Goal: Find specific page/section: Find specific page/section

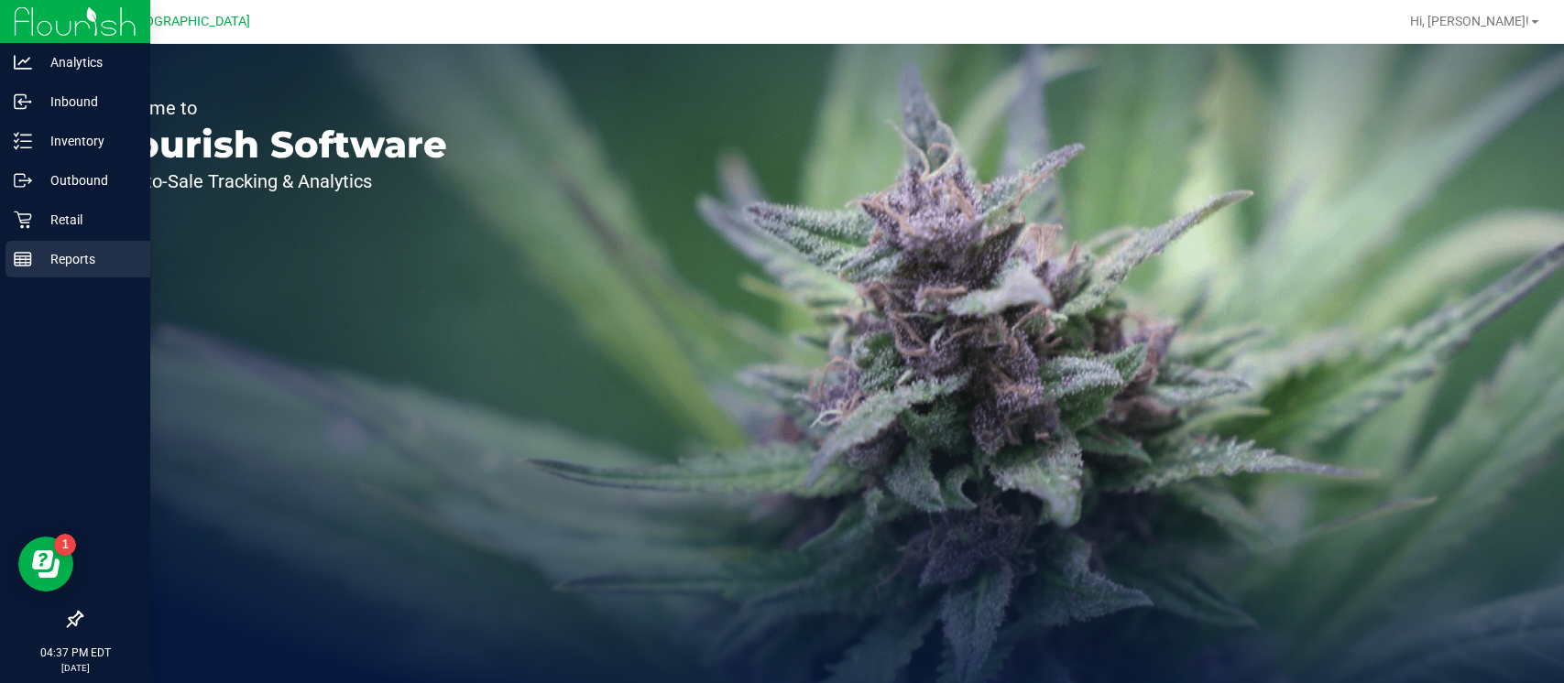
click at [24, 271] on div "Reports" at bounding box center [77, 259] width 145 height 37
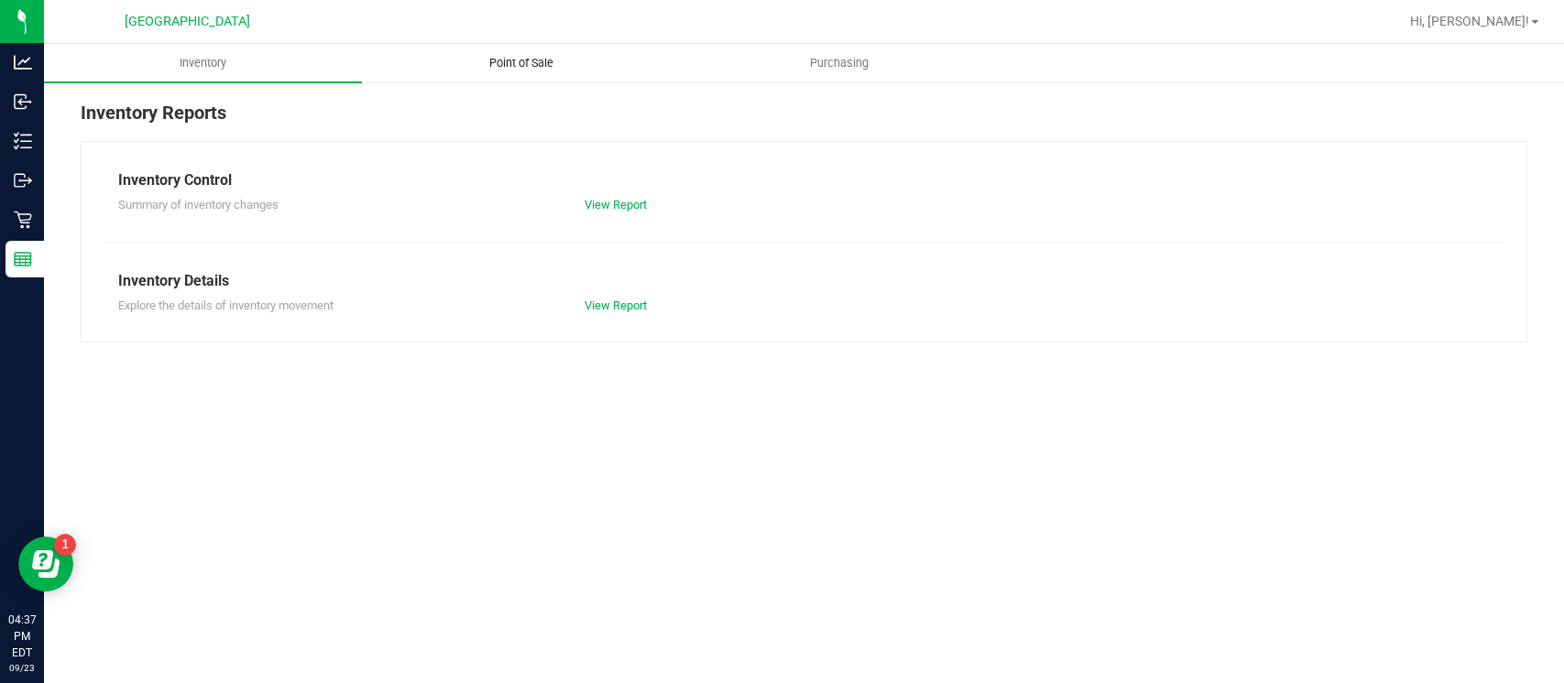
click at [484, 65] on span "Point of Sale" at bounding box center [521, 63] width 114 height 16
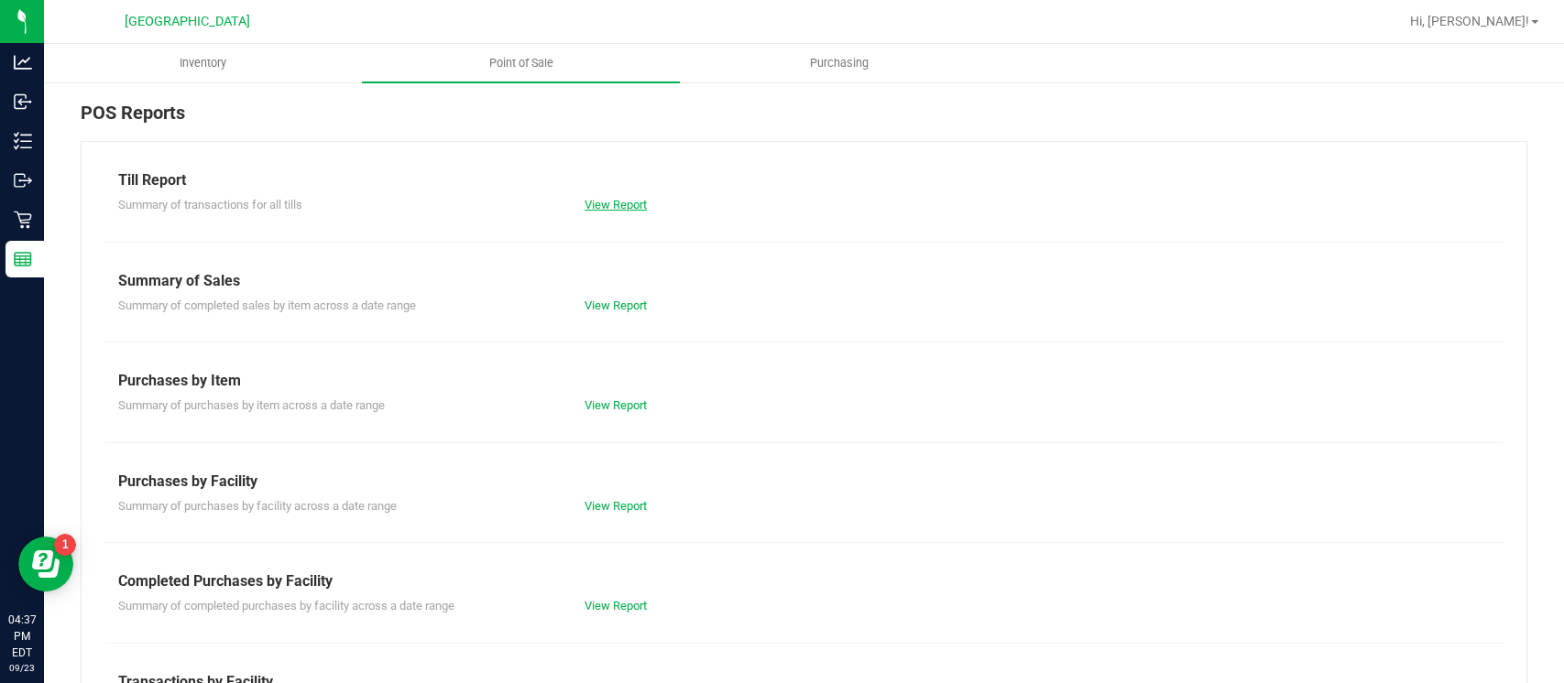
click at [616, 198] on link "View Report" at bounding box center [616, 205] width 62 height 14
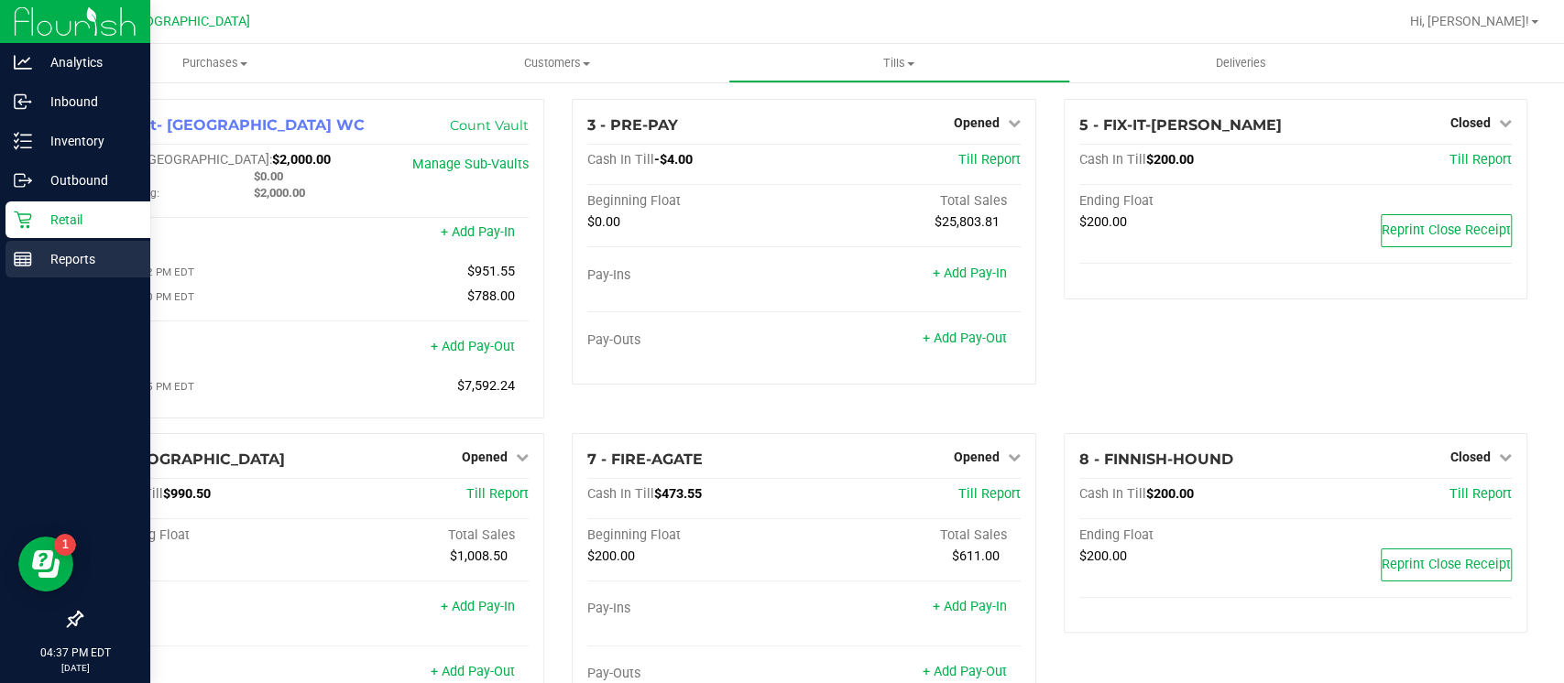
click at [28, 257] on line at bounding box center [23, 257] width 16 height 0
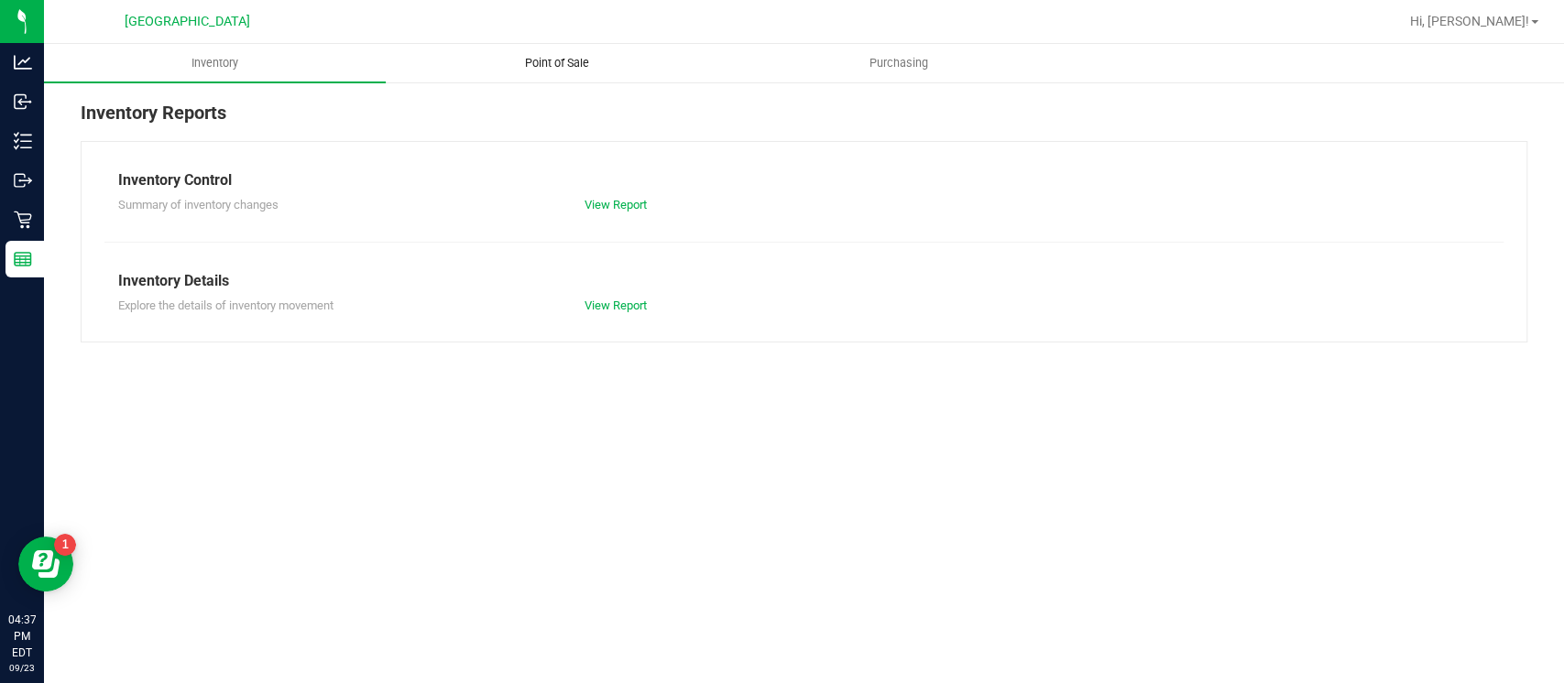
click at [554, 60] on span "Point of Sale" at bounding box center [557, 63] width 114 height 16
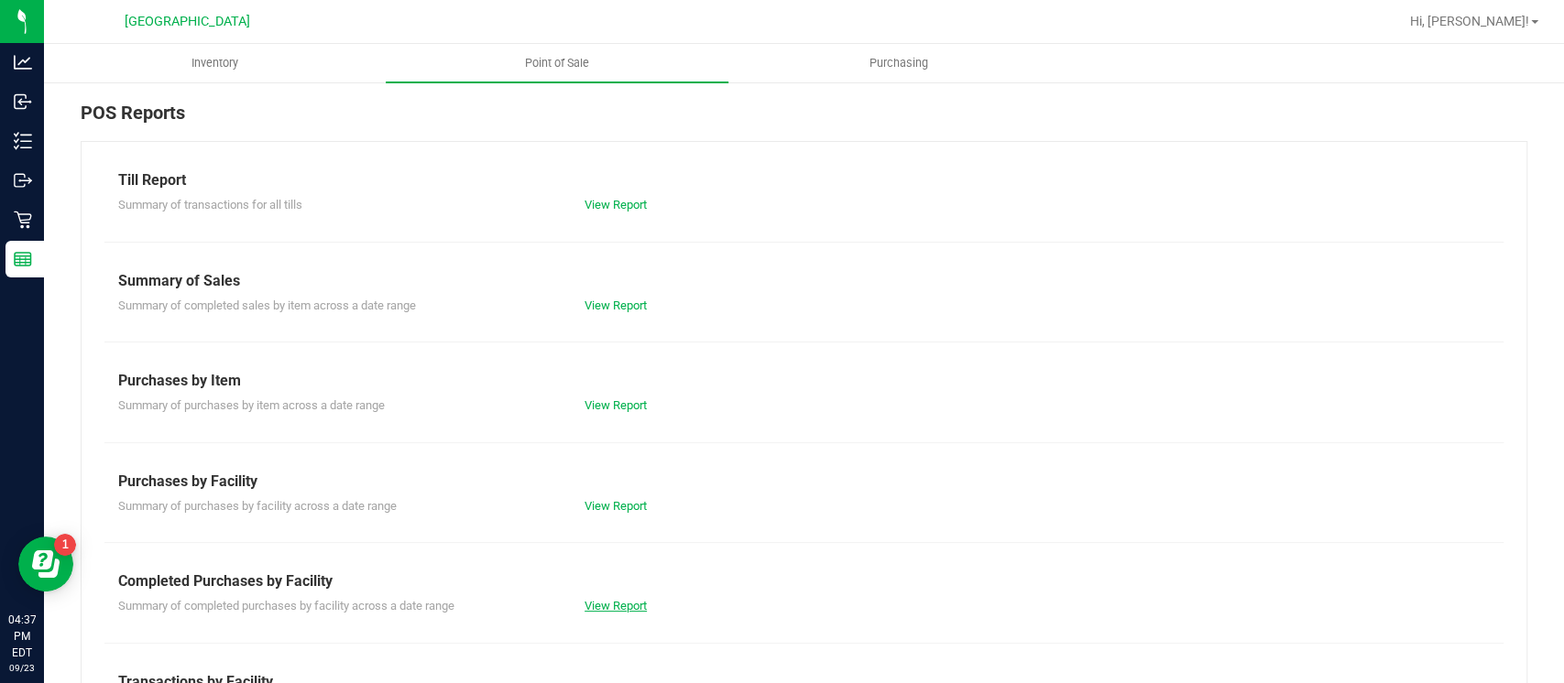
click at [603, 602] on link "View Report" at bounding box center [616, 606] width 62 height 14
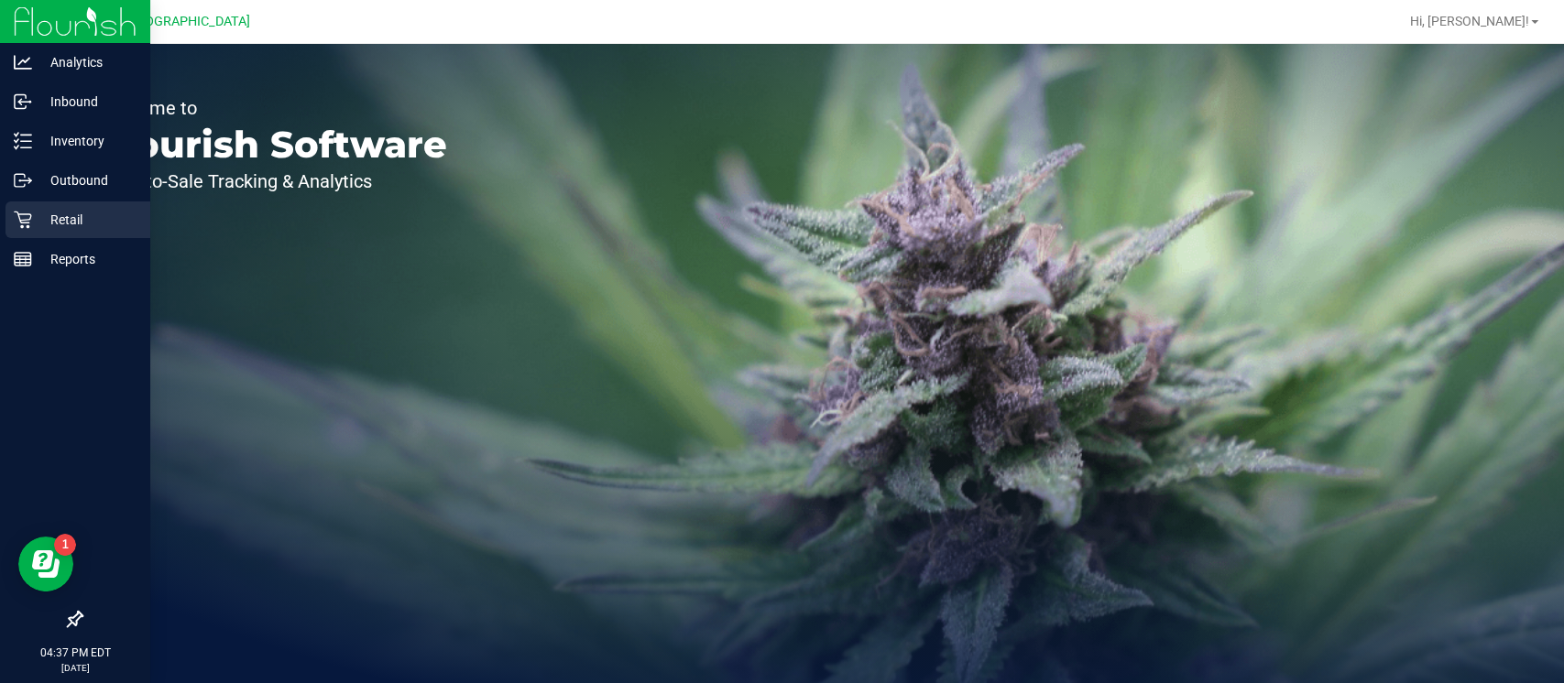
click at [81, 215] on p "Retail" at bounding box center [87, 220] width 110 height 22
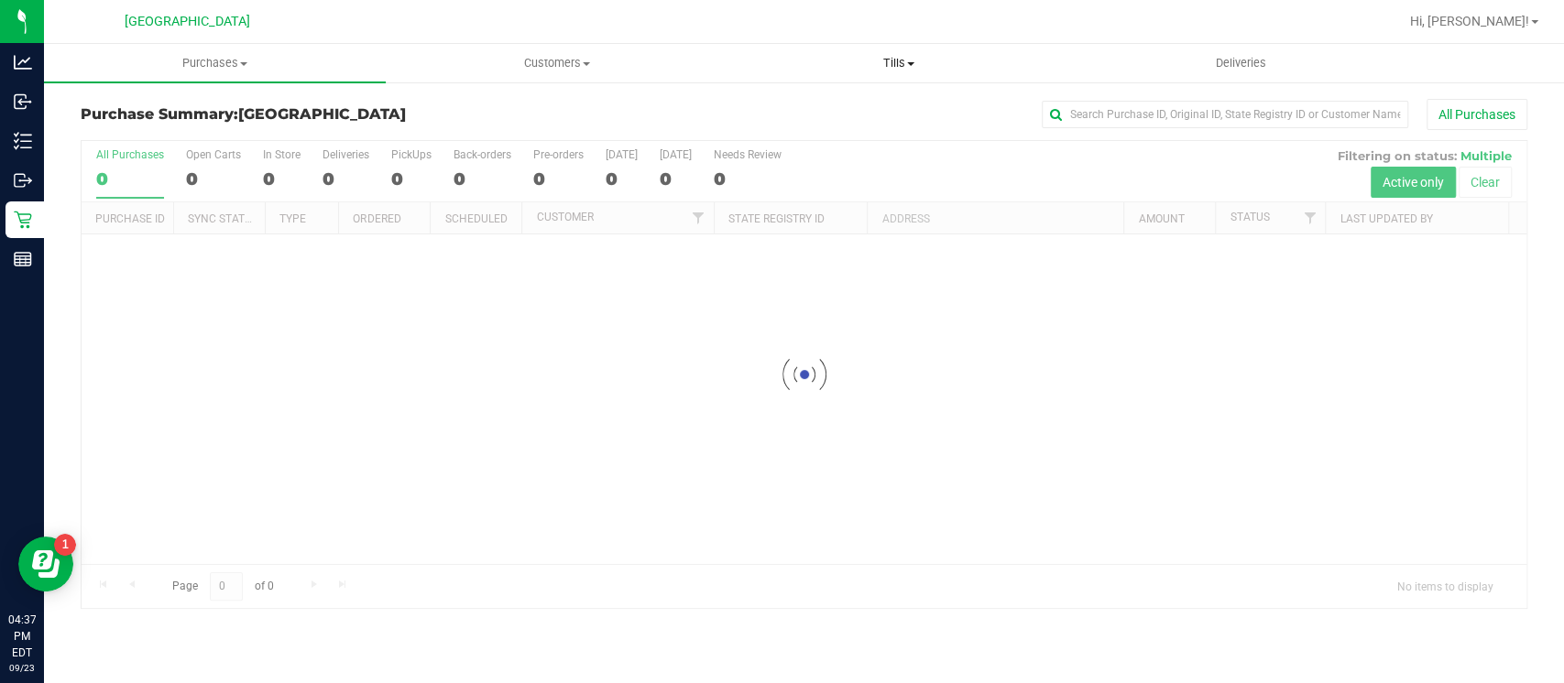
click at [911, 58] on span "Tills" at bounding box center [899, 63] width 340 height 16
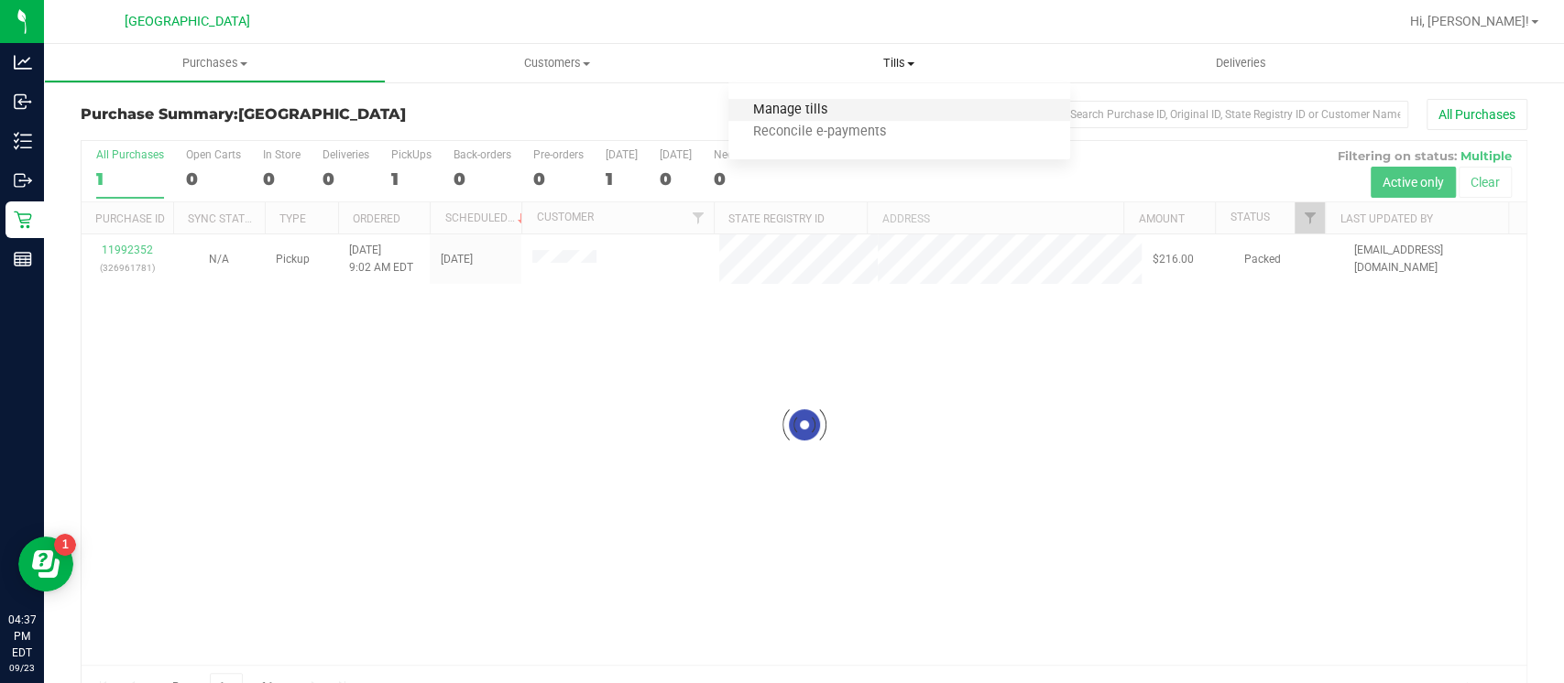
click at [802, 106] on span "Manage tills" at bounding box center [790, 111] width 124 height 16
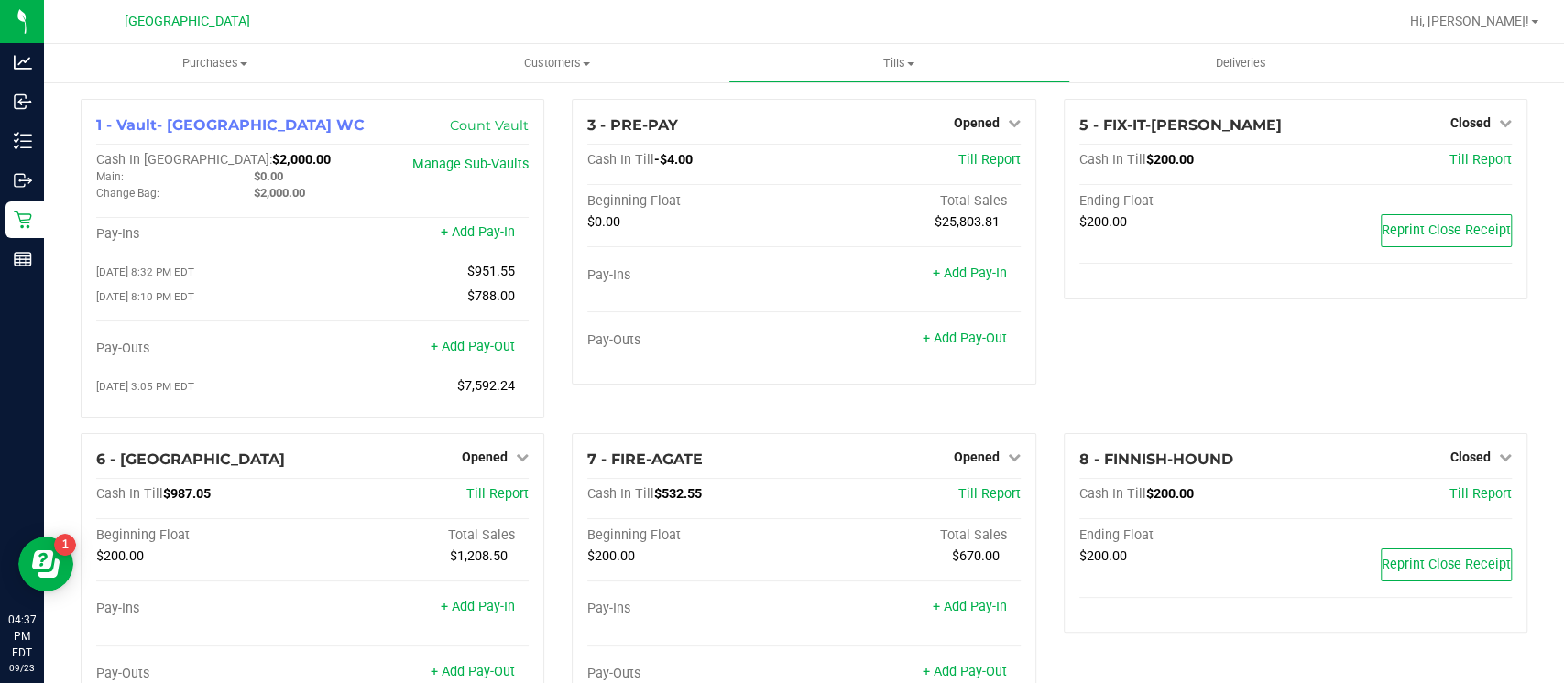
click at [802, 106] on div "3 - PRE-PAY Opened Close Till Cash In Till -$4.00 Till Report Beginning Float T…" at bounding box center [804, 242] width 464 height 286
